Goal: Find specific page/section

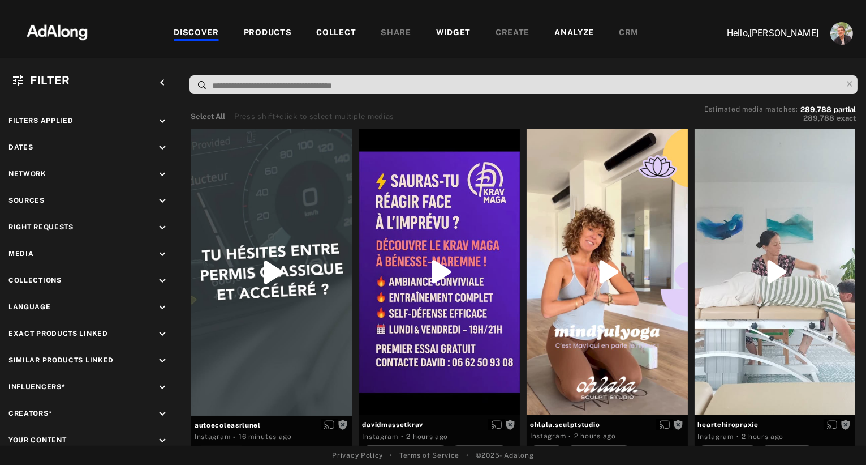
click at [259, 33] on div "PRODUCTS" at bounding box center [268, 34] width 48 height 14
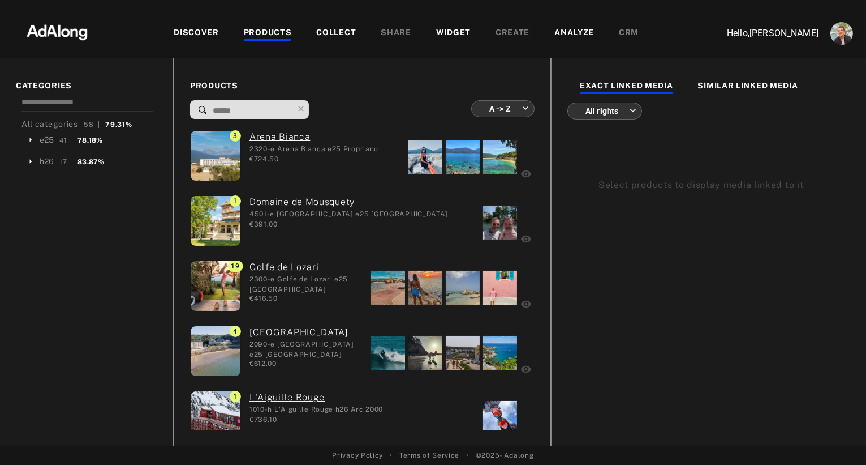
click at [71, 37] on img at bounding box center [57, 31] width 100 height 34
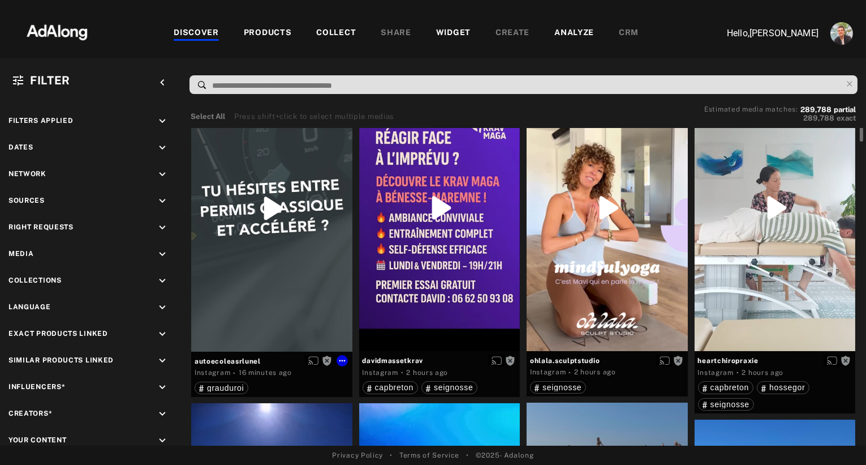
scroll to position [65, 0]
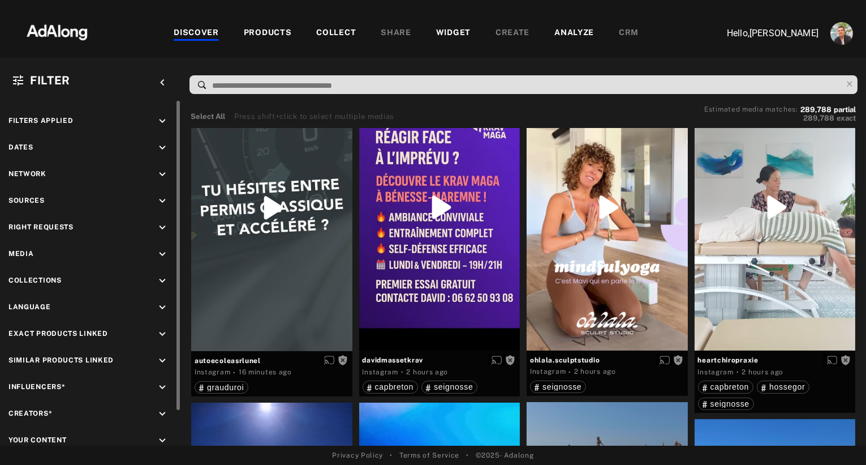
click at [161, 201] on icon "keyboard_arrow_down" at bounding box center [162, 201] width 12 height 12
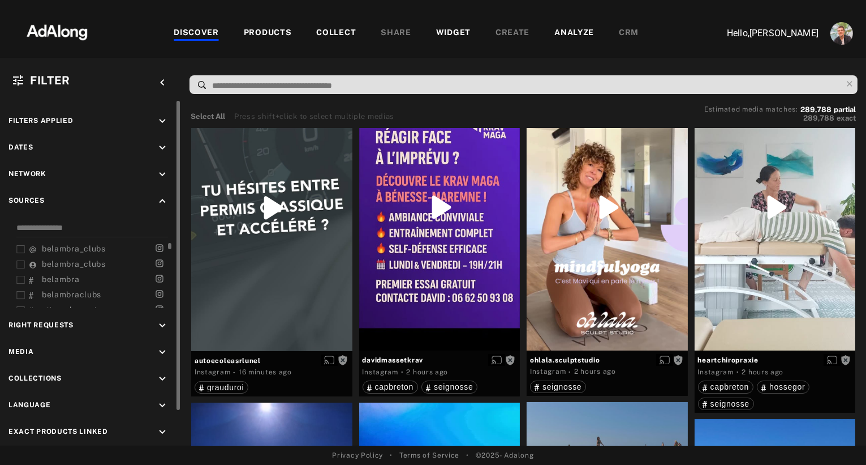
click at [79, 250] on span "belambra_clubs" at bounding box center [74, 248] width 64 height 9
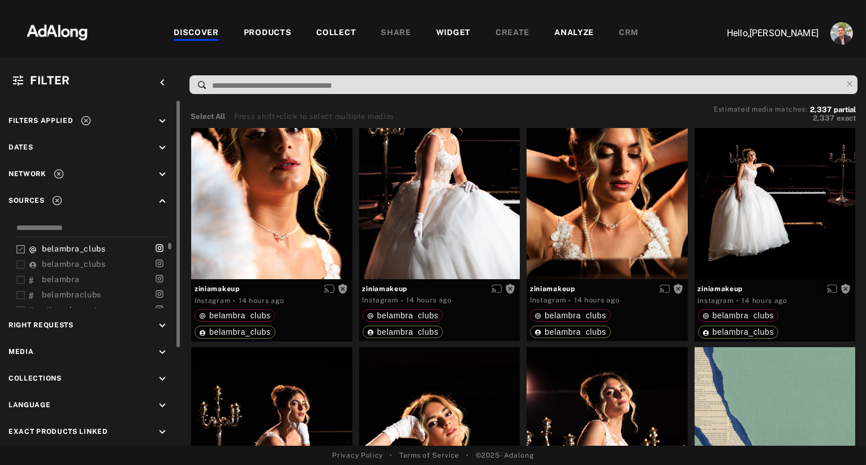
click at [79, 250] on span "belambra_clubs" at bounding box center [74, 248] width 64 height 9
